Goal: Download file/media

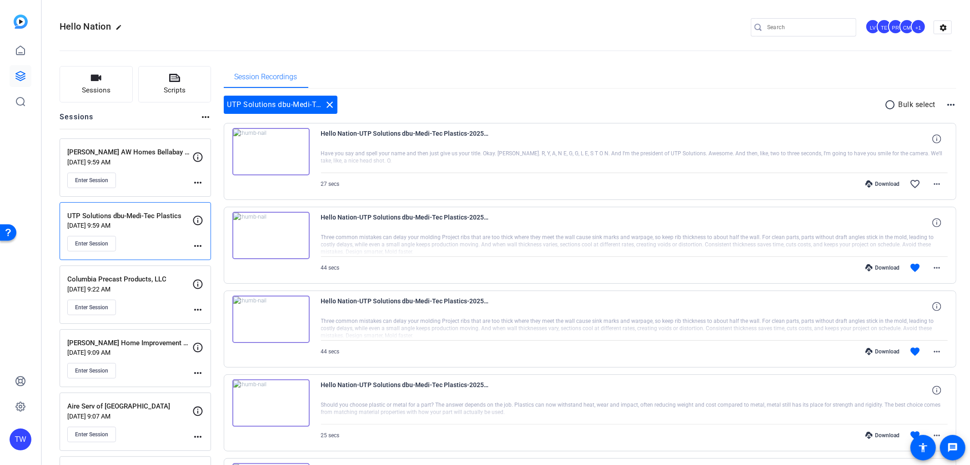
scroll to position [51, 0]
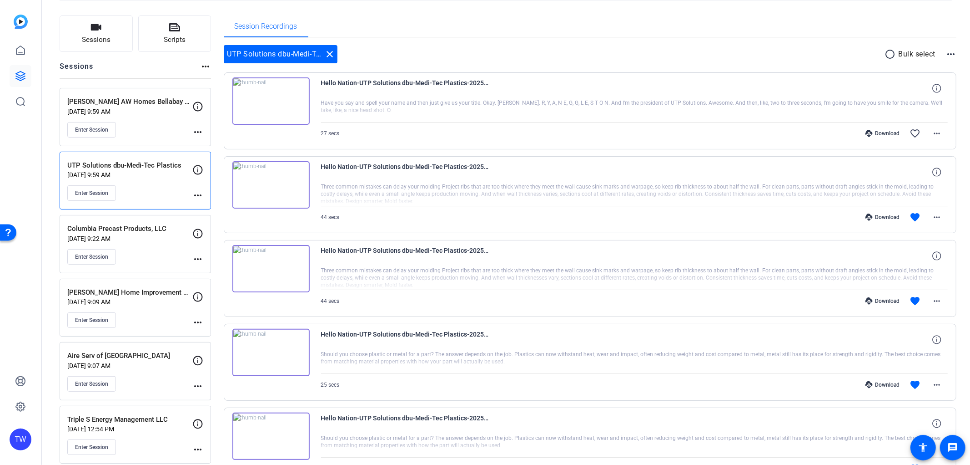
click at [147, 126] on div "Enter Session" at bounding box center [129, 129] width 125 height 15
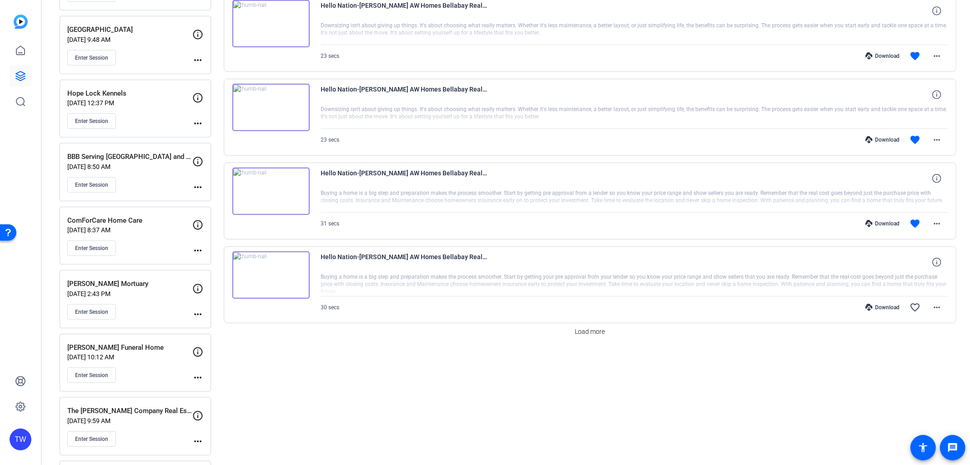
scroll to position [707, 0]
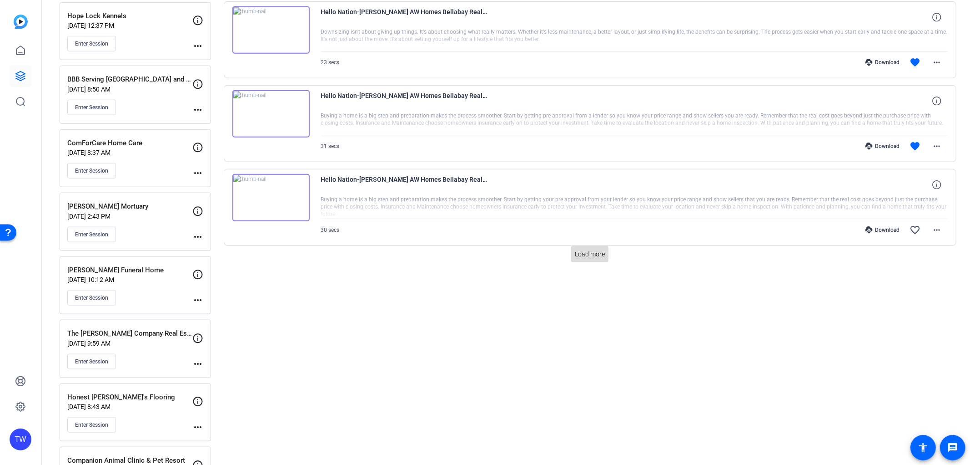
click at [580, 252] on span "Load more" at bounding box center [590, 254] width 30 height 10
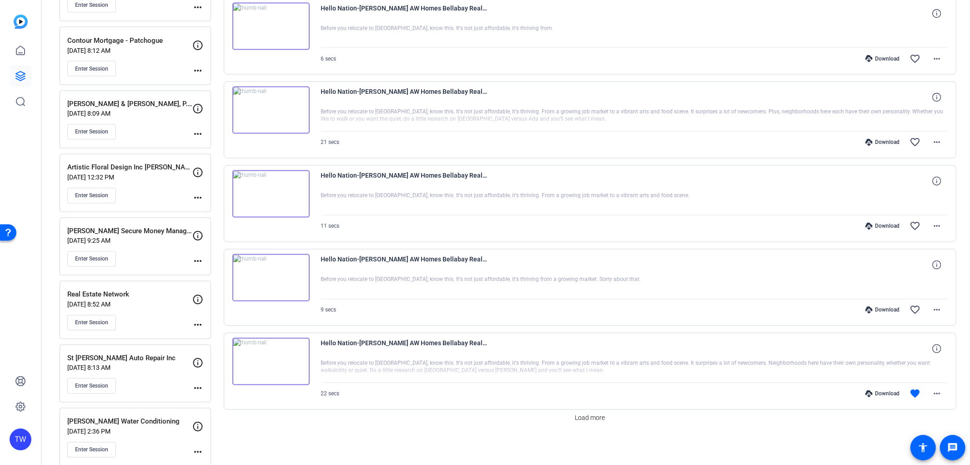
scroll to position [1567, 0]
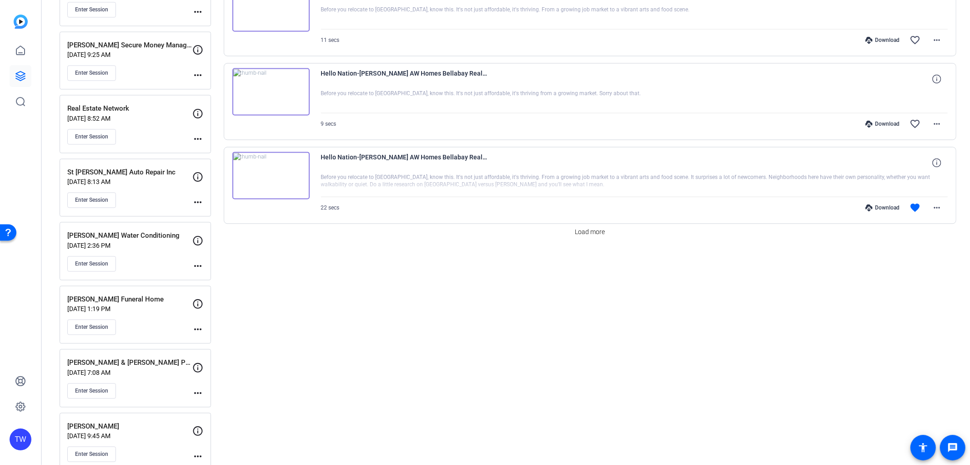
click at [272, 181] on img at bounding box center [270, 175] width 77 height 47
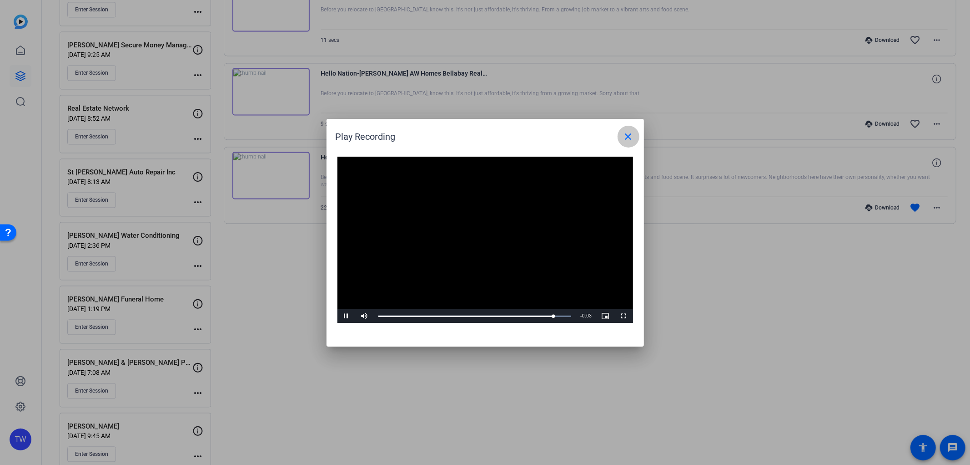
click at [635, 140] on span at bounding box center [629, 137] width 22 height 22
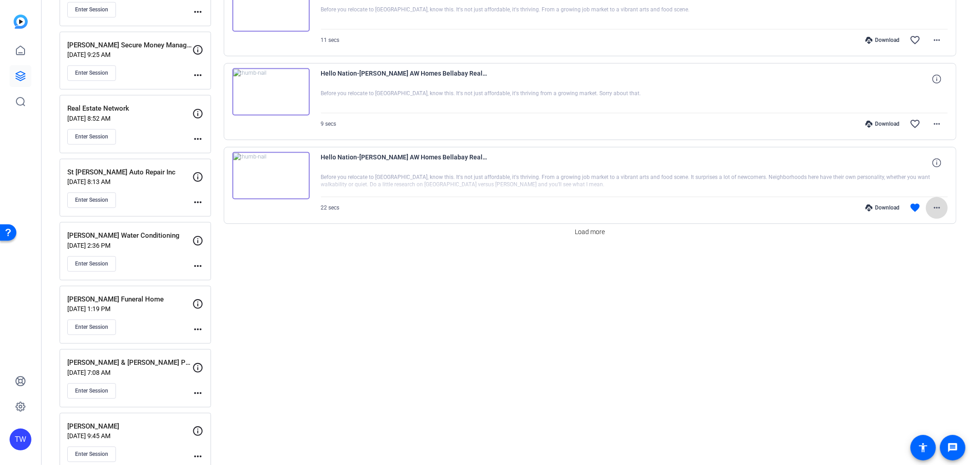
click at [936, 208] on mat-icon "more_horiz" at bounding box center [937, 207] width 11 height 11
click at [916, 252] on span "Download MP4" at bounding box center [908, 251] width 55 height 11
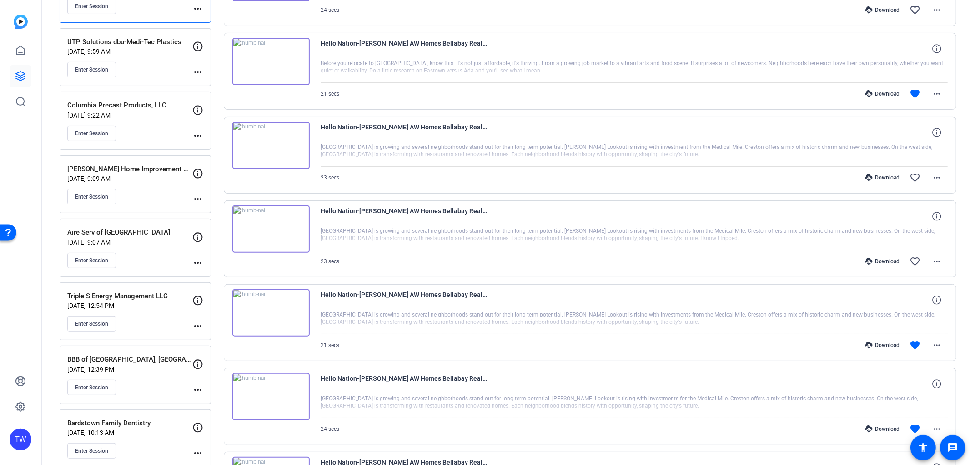
scroll to position [0, 0]
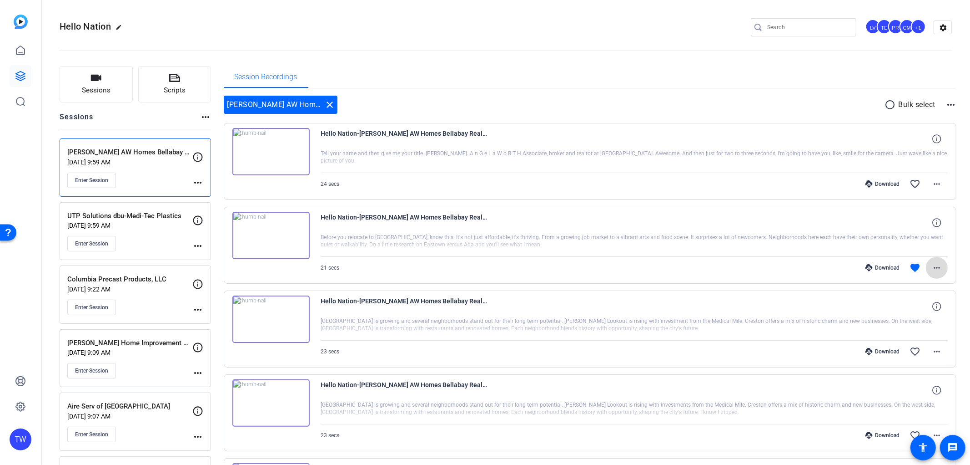
click at [932, 263] on mat-icon "more_horiz" at bounding box center [937, 267] width 11 height 11
click at [906, 310] on span "Download MP4" at bounding box center [908, 308] width 55 height 11
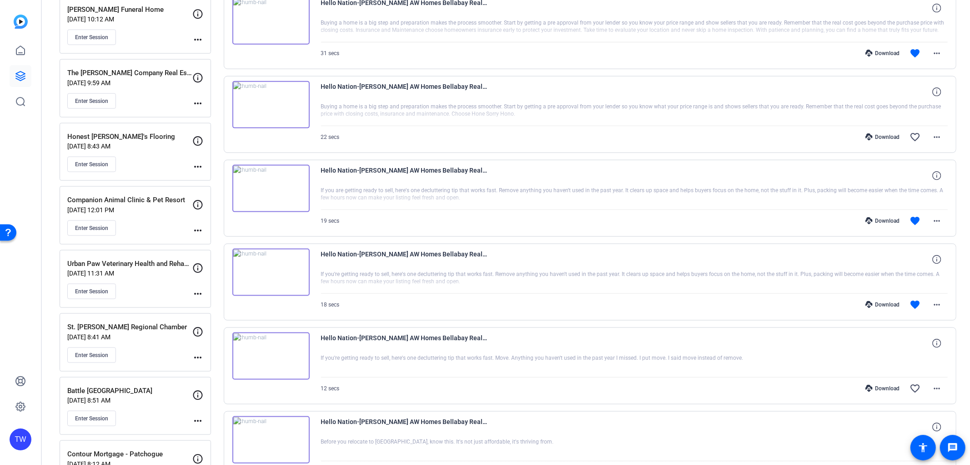
scroll to position [960, 0]
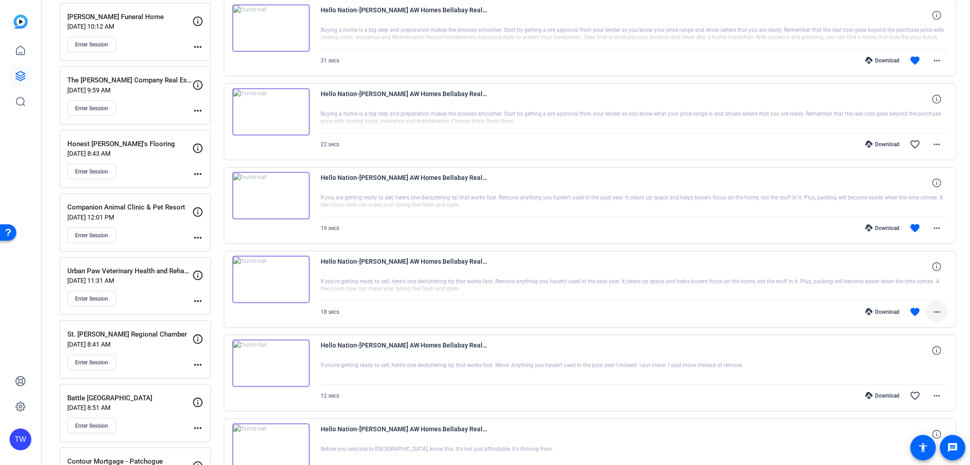
click at [926, 315] on span at bounding box center [937, 312] width 22 height 22
click at [906, 355] on span "Download MP4" at bounding box center [908, 354] width 55 height 11
click at [933, 229] on mat-icon "more_horiz" at bounding box center [937, 227] width 11 height 11
click at [919, 270] on span "Download MP4" at bounding box center [908, 270] width 55 height 11
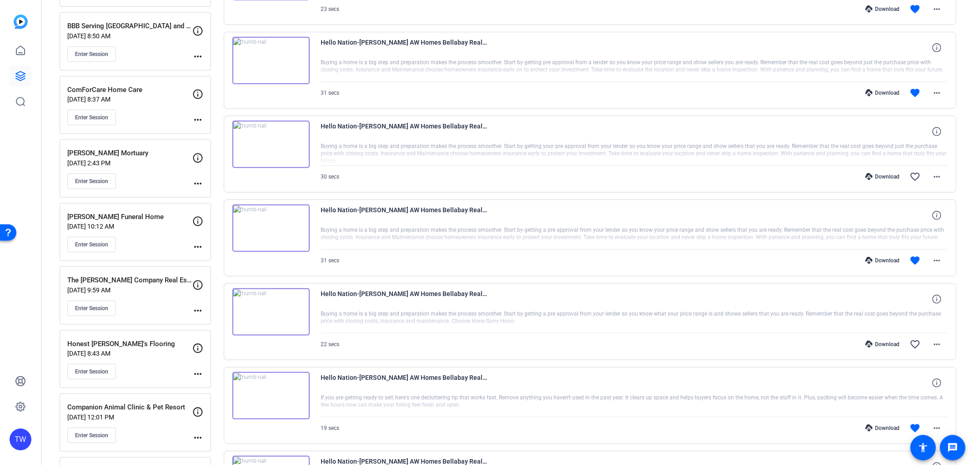
scroll to position [758, 0]
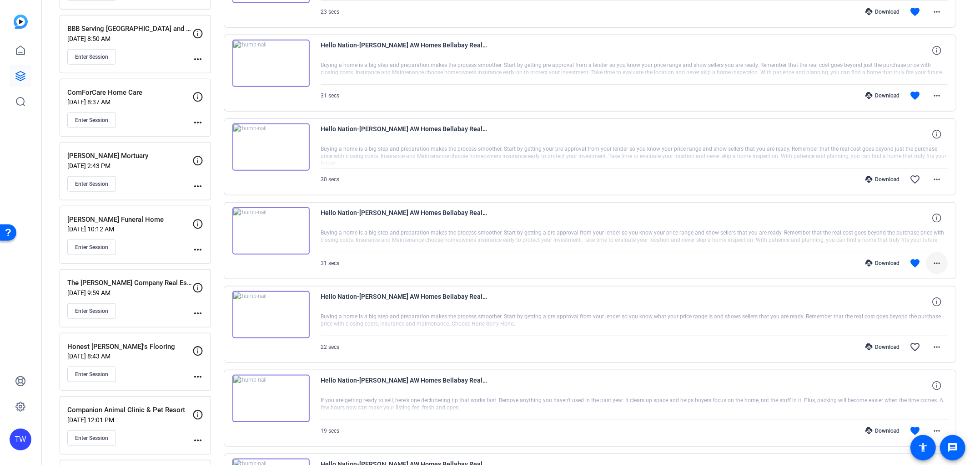
click at [936, 264] on mat-icon "more_horiz" at bounding box center [937, 263] width 11 height 11
click at [915, 304] on span "Download MP4" at bounding box center [908, 305] width 55 height 11
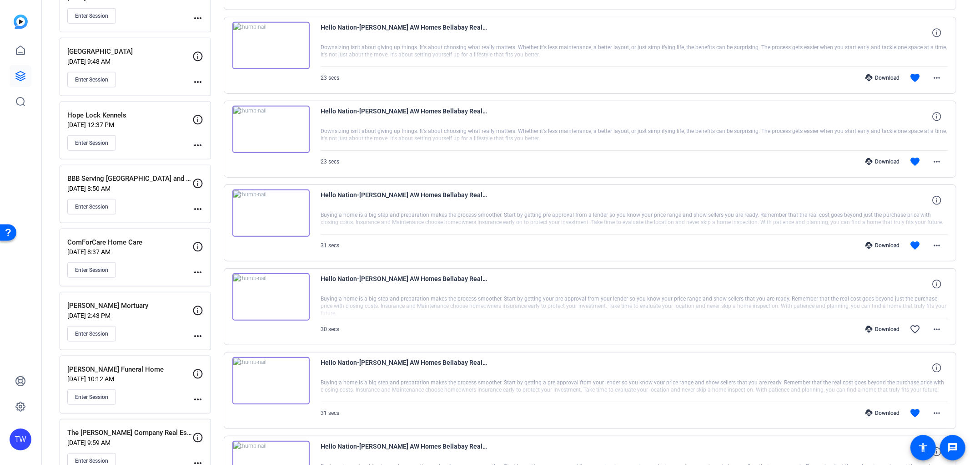
scroll to position [606, 0]
click at [932, 244] on mat-icon "more_horiz" at bounding box center [937, 247] width 11 height 11
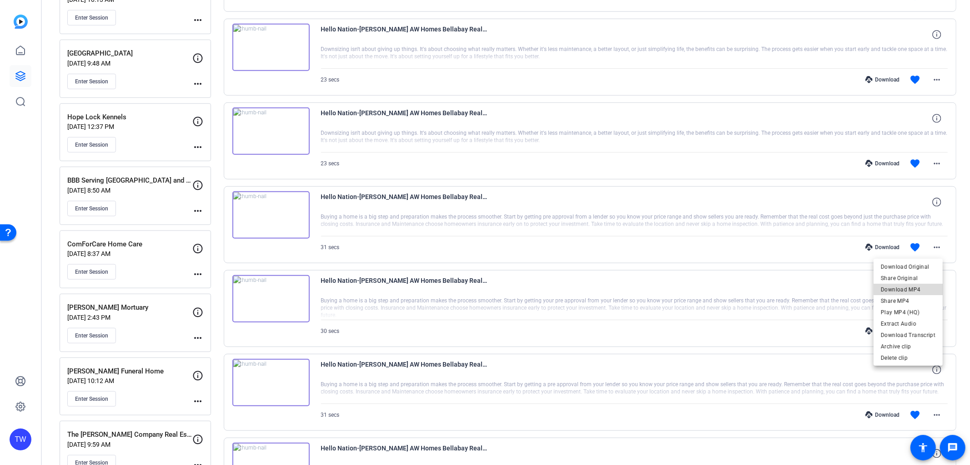
click at [924, 287] on span "Download MP4" at bounding box center [908, 289] width 55 height 11
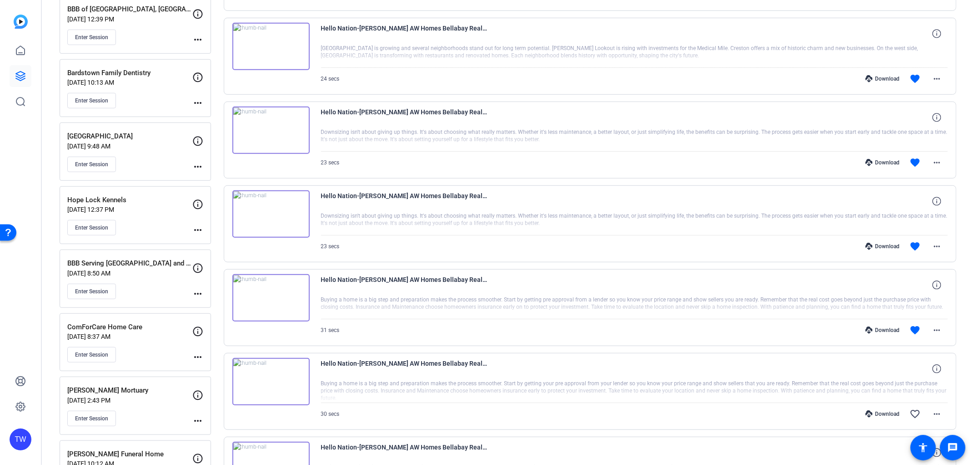
scroll to position [505, 0]
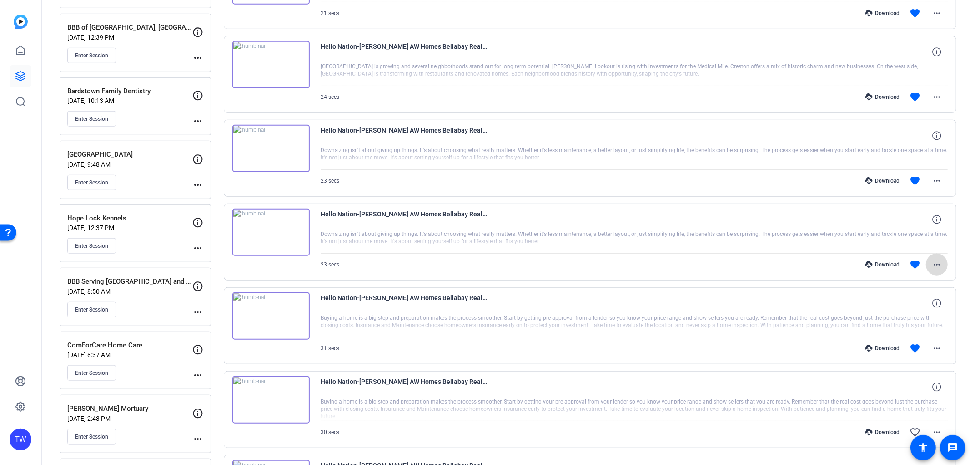
click at [932, 267] on mat-icon "more_horiz" at bounding box center [937, 264] width 11 height 11
click at [905, 310] on span "Download MP4" at bounding box center [908, 306] width 55 height 11
click at [933, 182] on mat-icon "more_horiz" at bounding box center [937, 180] width 11 height 11
click at [915, 219] on span "Download MP4" at bounding box center [908, 222] width 55 height 11
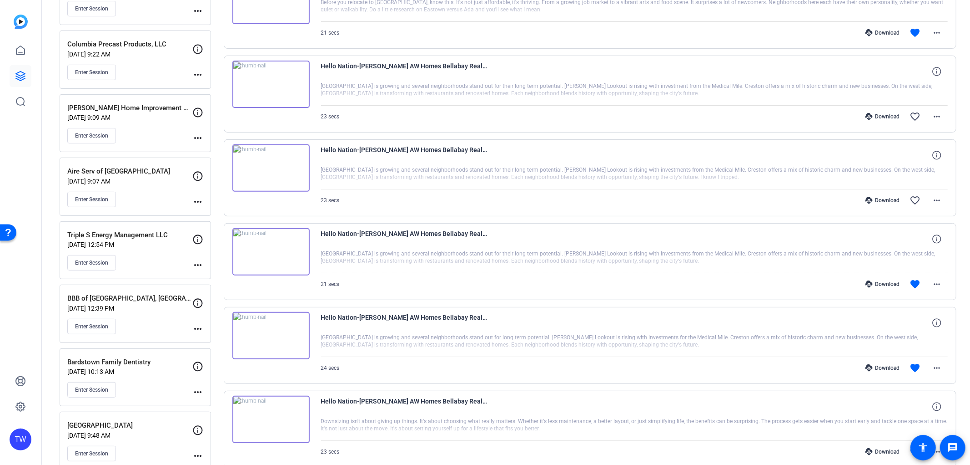
scroll to position [253, 0]
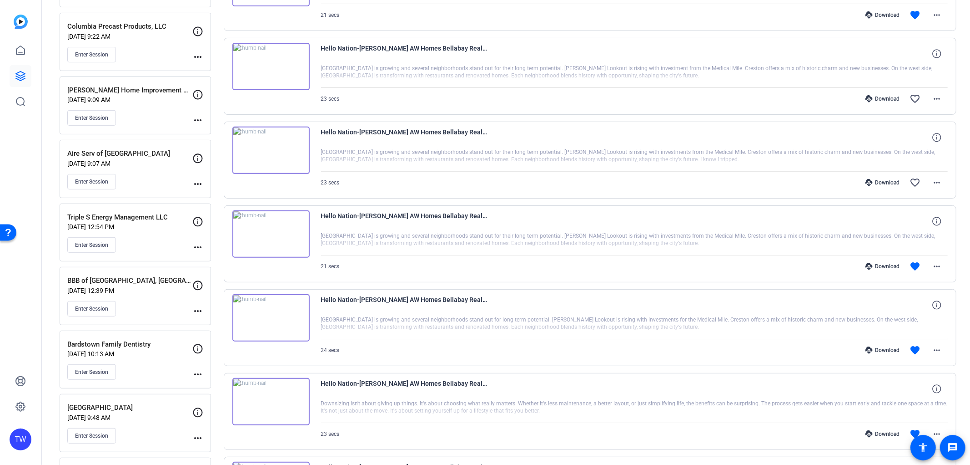
click at [936, 348] on mat-icon "more_horiz" at bounding box center [937, 349] width 11 height 11
click at [911, 264] on span "Download MP4" at bounding box center [908, 263] width 55 height 11
click at [926, 265] on span at bounding box center [937, 266] width 22 height 22
click at [914, 307] on span "Download MP4" at bounding box center [908, 307] width 55 height 11
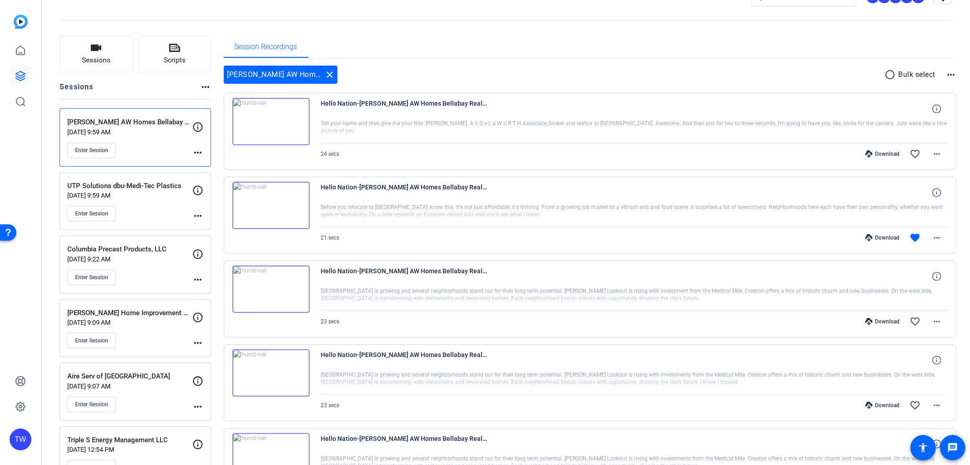
scroll to position [0, 0]
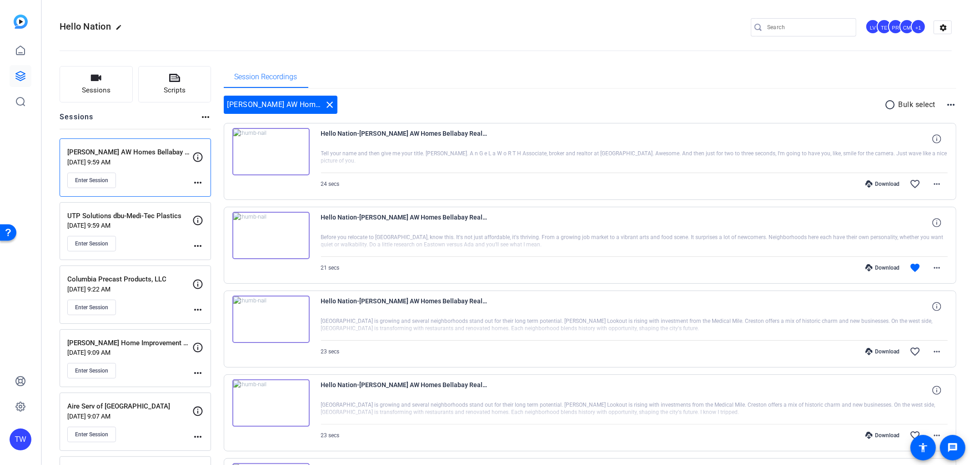
click at [932, 182] on mat-icon "more_horiz" at bounding box center [937, 183] width 11 height 11
click at [911, 227] on span "Download MP4" at bounding box center [908, 225] width 55 height 11
